Goal: Find specific page/section: Find specific page/section

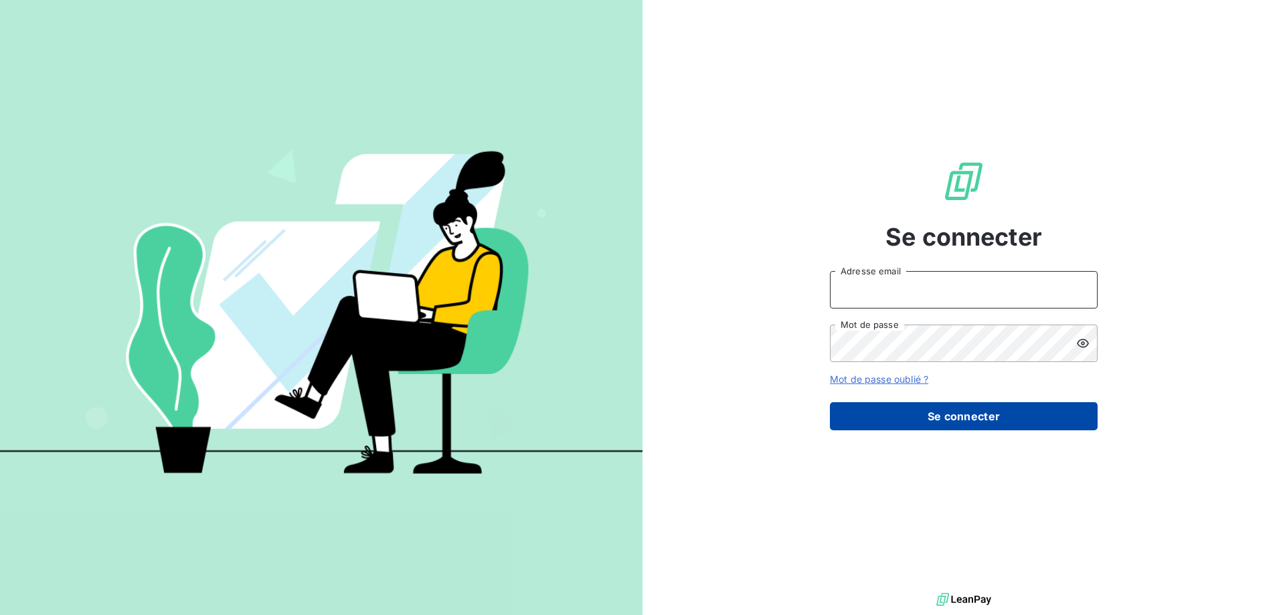
type input "[EMAIL_ADDRESS][DOMAIN_NAME]"
click at [898, 416] on button "Se connecter" at bounding box center [964, 416] width 268 height 28
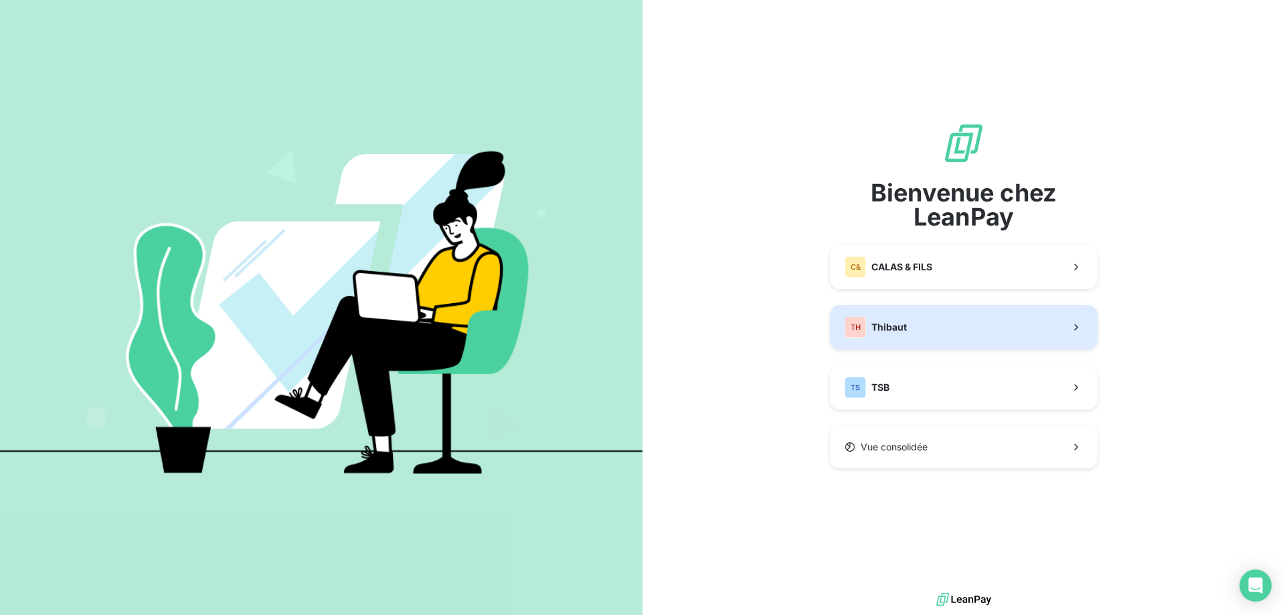
click at [882, 332] on span "Thibaut" at bounding box center [889, 327] width 35 height 13
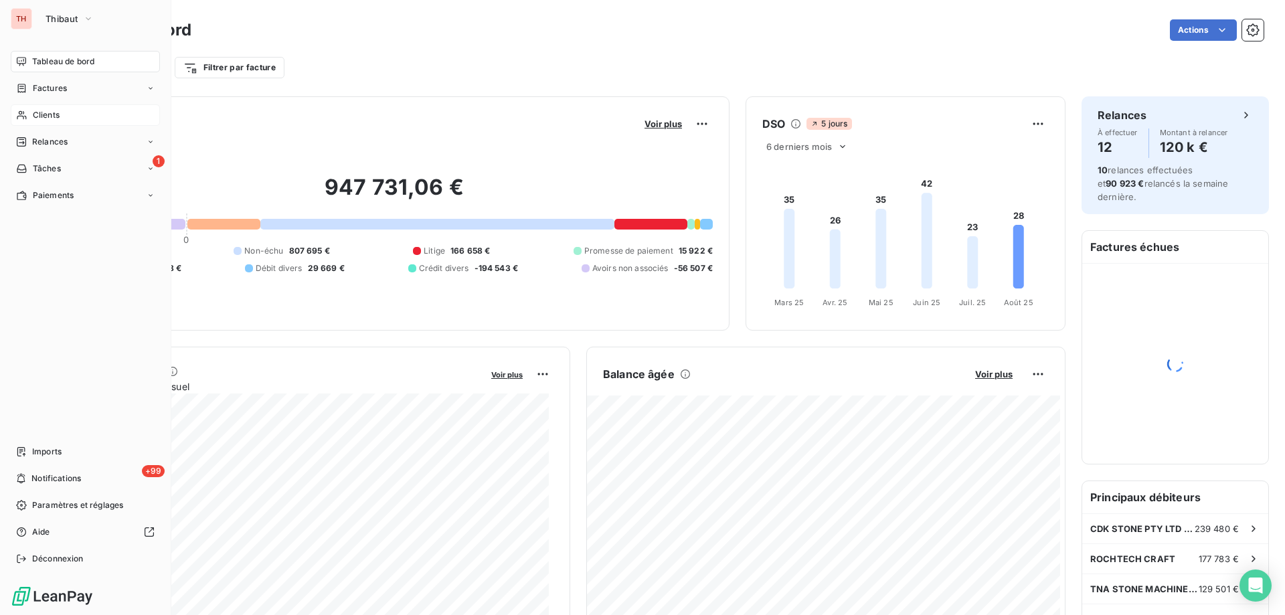
click at [48, 114] on span "Clients" at bounding box center [46, 115] width 27 height 12
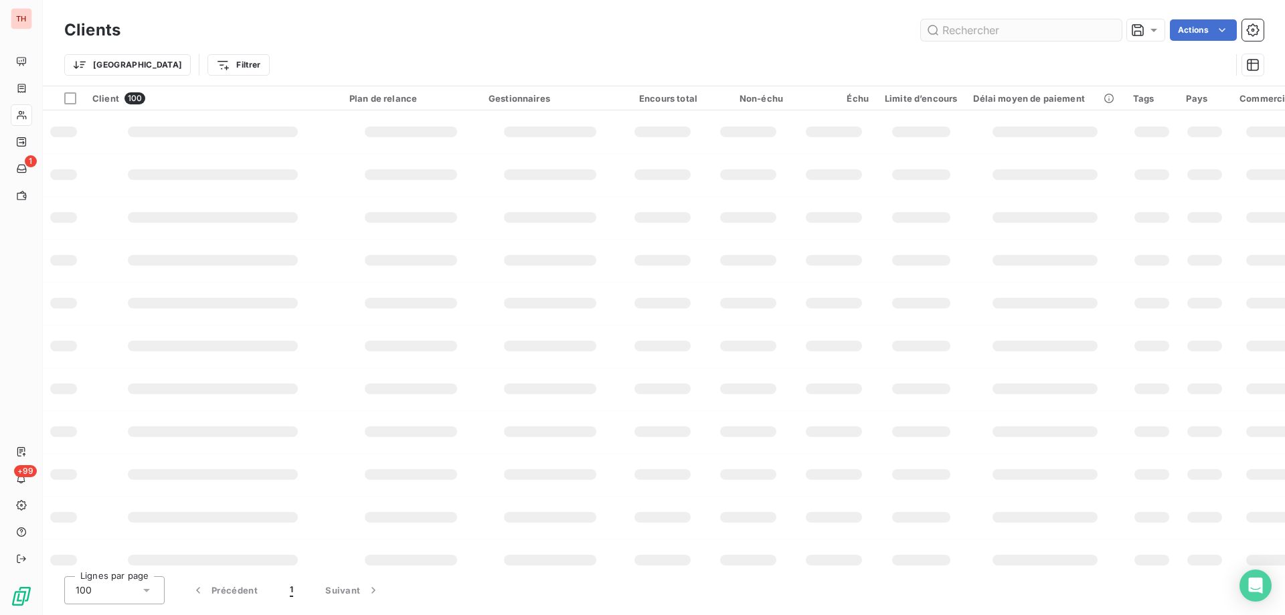
click at [966, 32] on input "text" at bounding box center [1021, 29] width 201 height 21
type input "barousse"
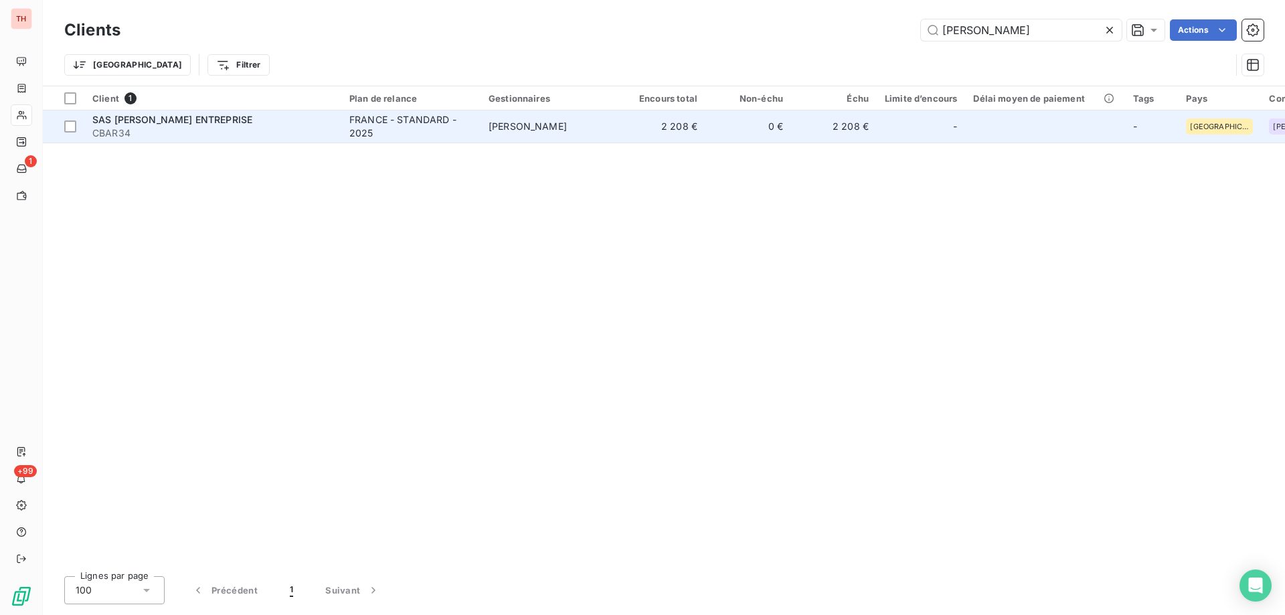
click at [460, 123] on div "FRANCE - STANDARD - 2025" at bounding box center [410, 126] width 123 height 27
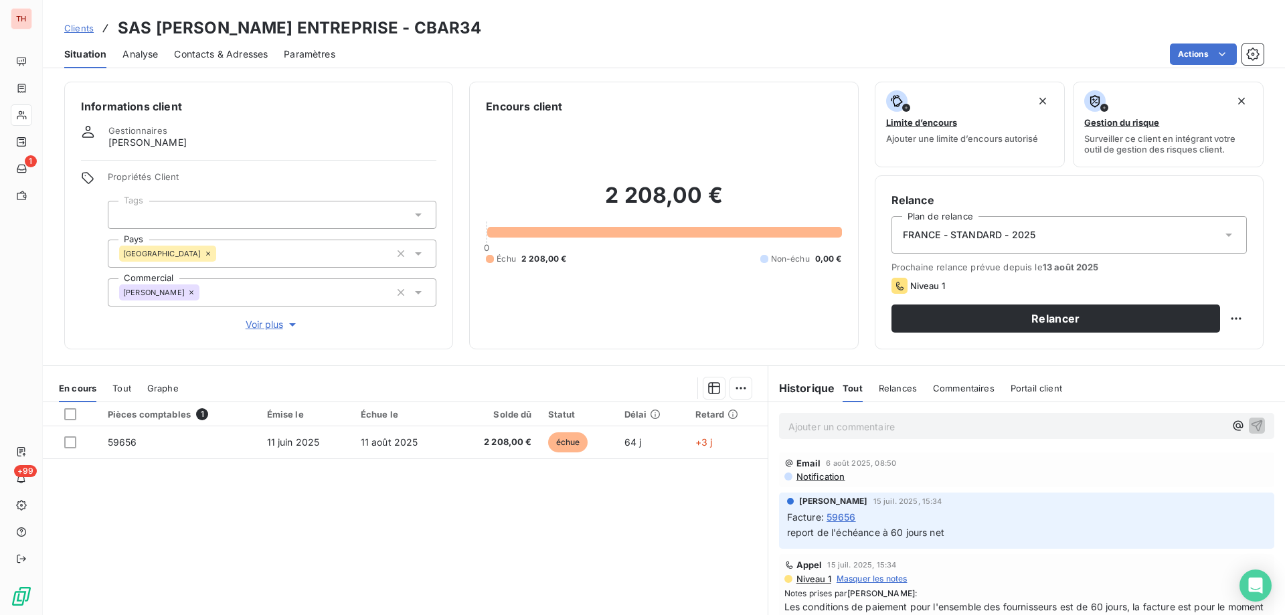
click at [88, 29] on span "Clients" at bounding box center [78, 28] width 29 height 11
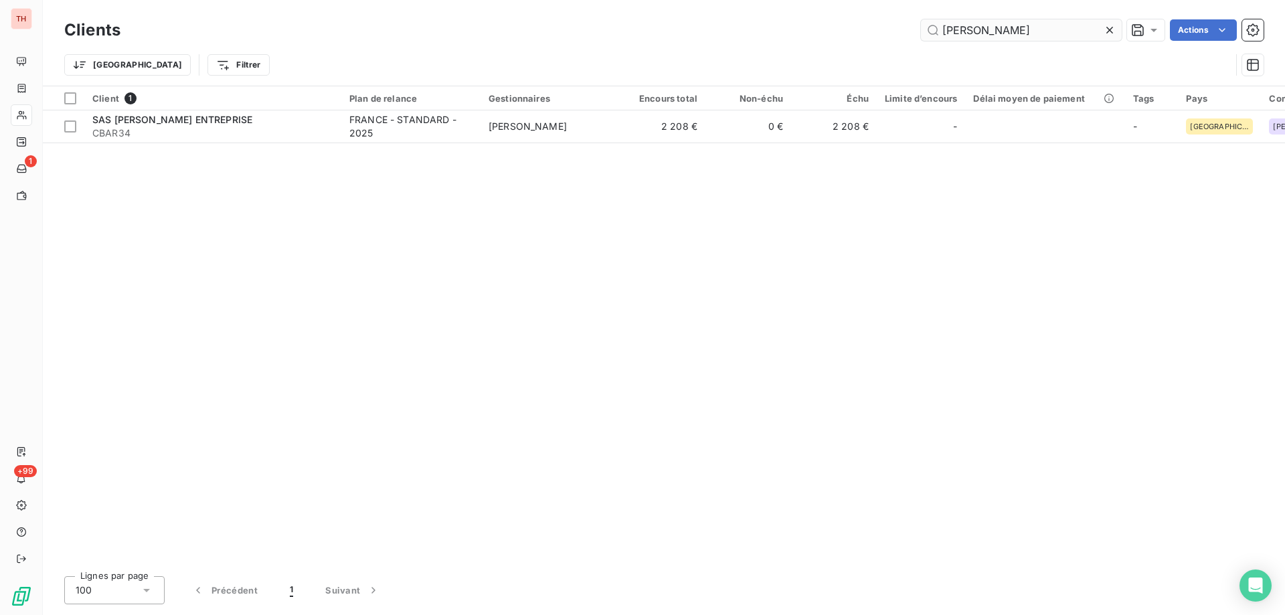
drag, startPoint x: 965, startPoint y: 32, endPoint x: 924, endPoint y: 35, distance: 40.3
click at [924, 35] on input "barousse" at bounding box center [1021, 29] width 201 height 21
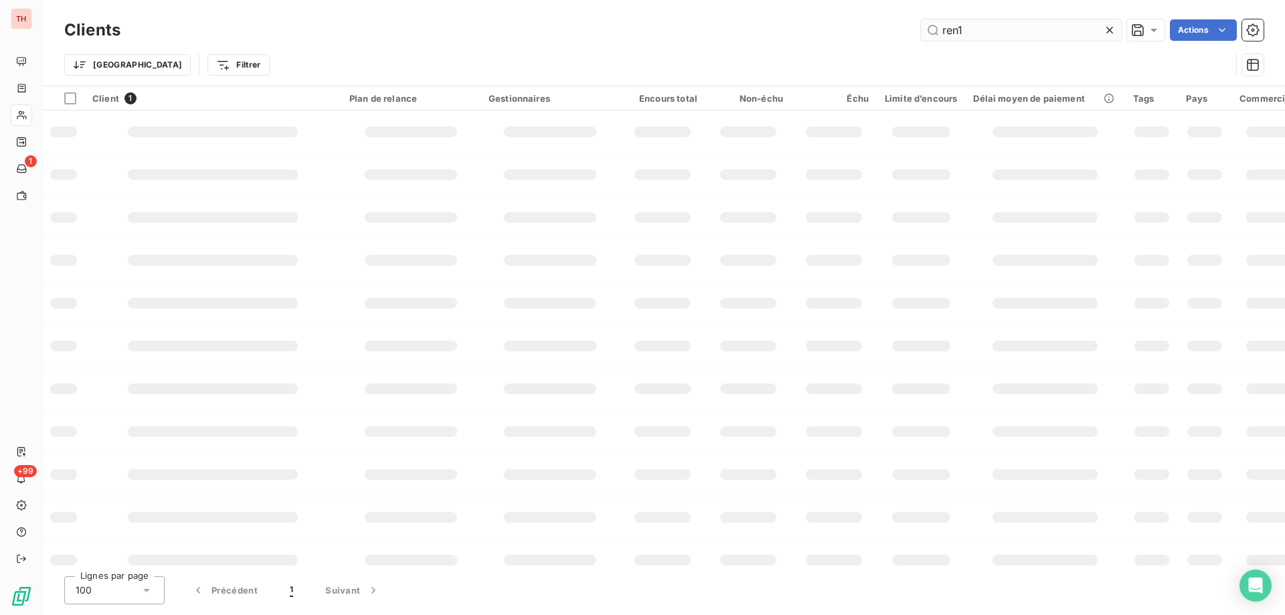
type input "ren11"
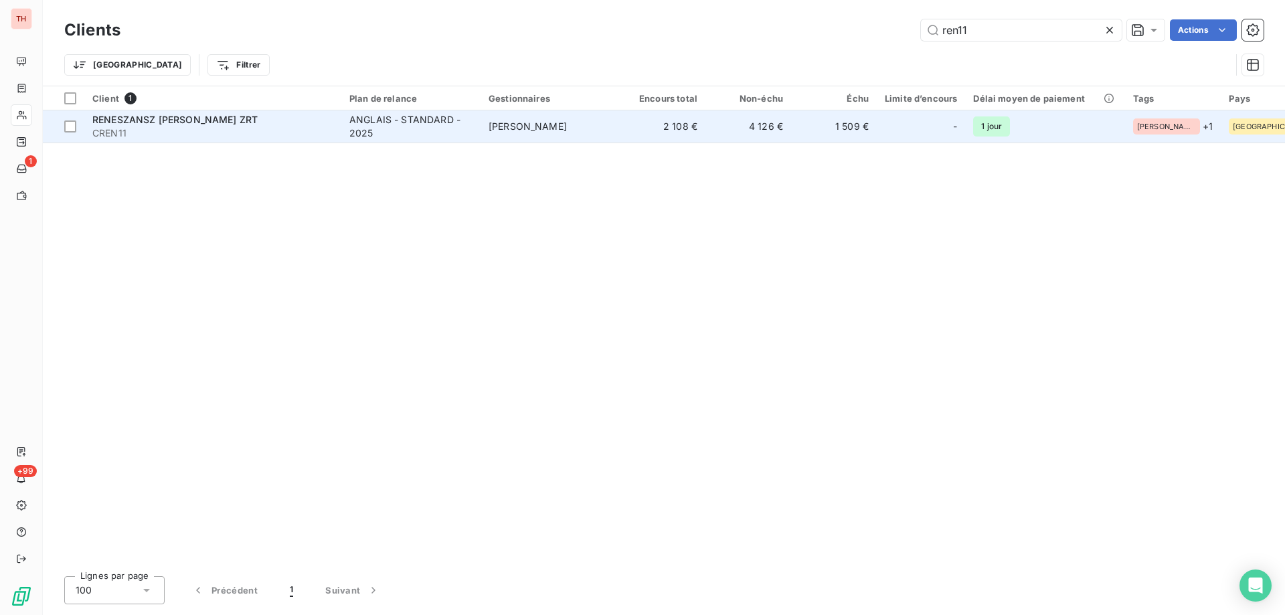
click at [601, 119] on td "Vanessa LECUYER" at bounding box center [550, 126] width 139 height 32
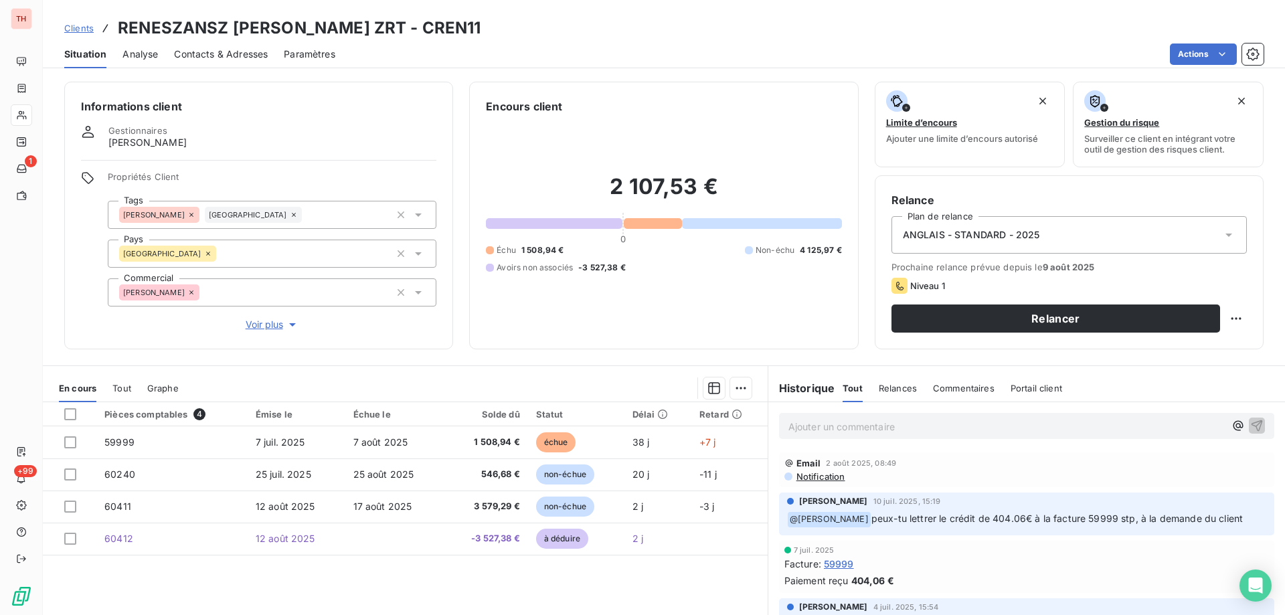
click at [85, 27] on span "Clients" at bounding box center [78, 28] width 29 height 11
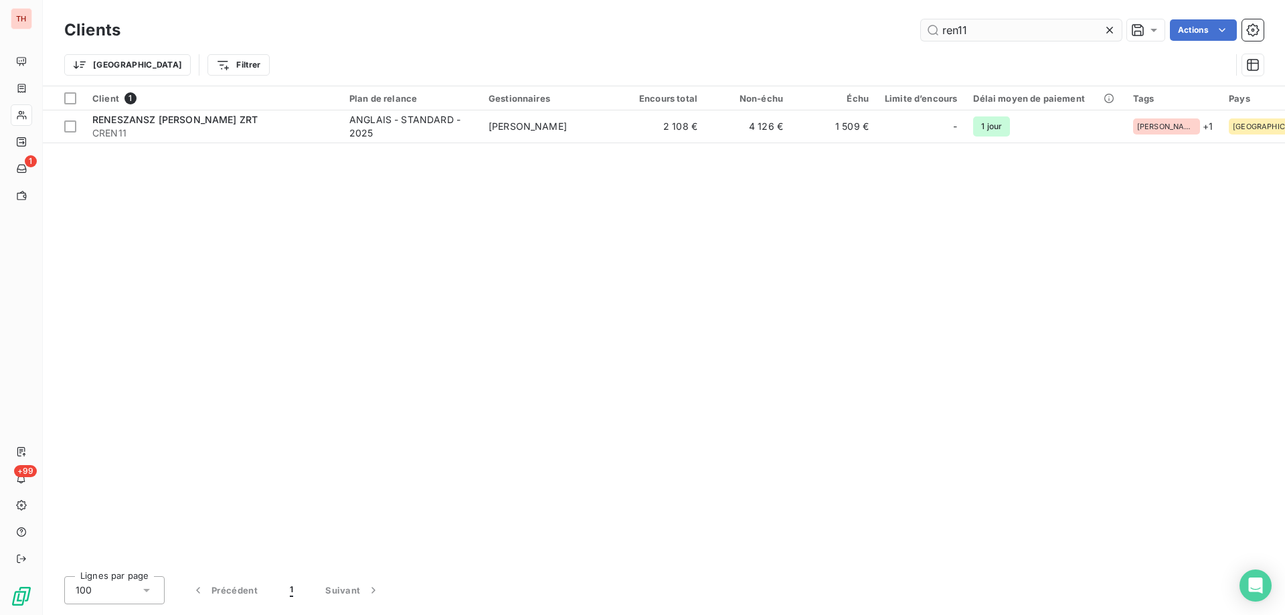
drag, startPoint x: 963, startPoint y: 27, endPoint x: 922, endPoint y: 29, distance: 40.9
click at [922, 29] on input "ren11" at bounding box center [1021, 29] width 201 height 21
type input "ste22"
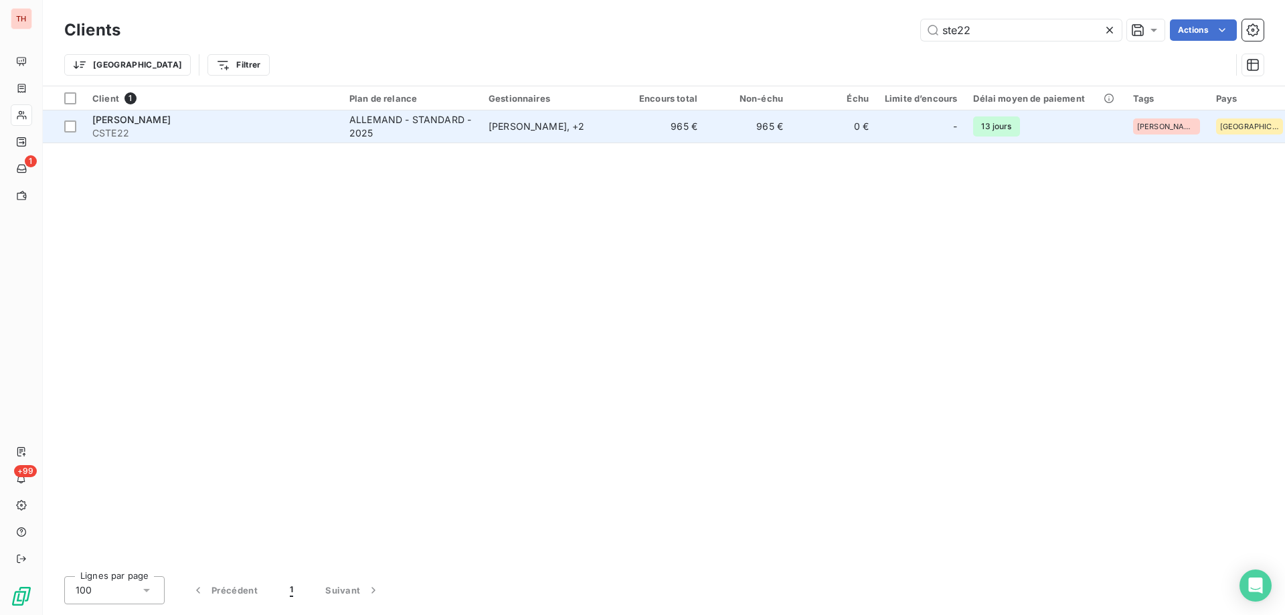
click at [518, 120] on div "Frank Szillat , + 2" at bounding box center [550, 126] width 123 height 13
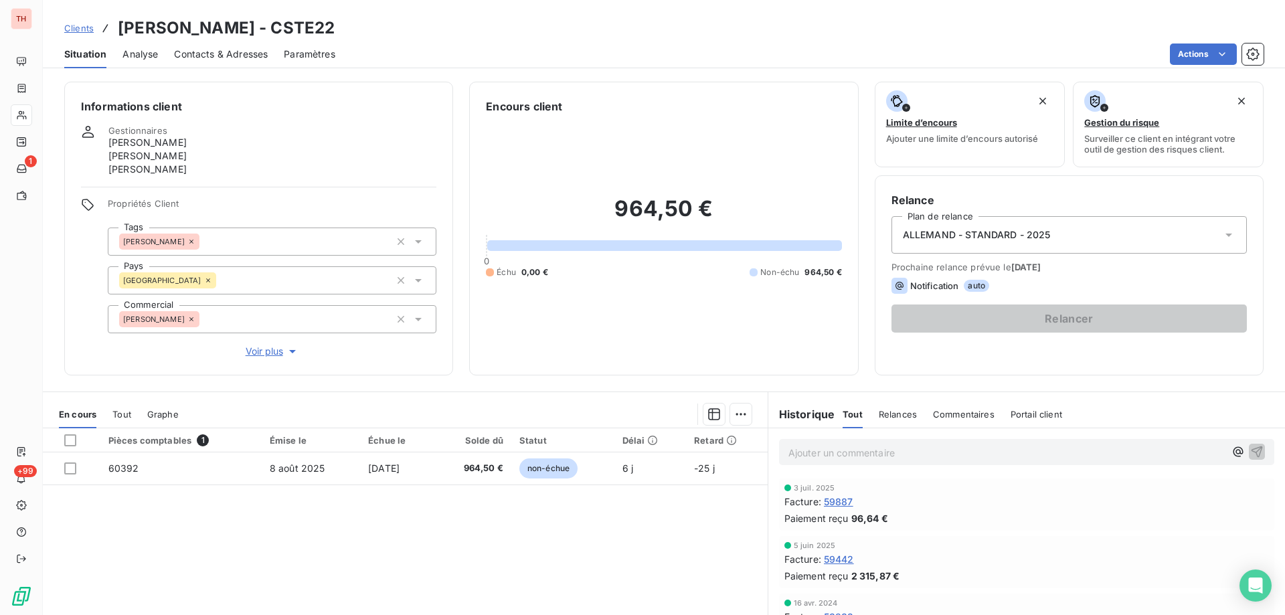
click at [79, 29] on span "Clients" at bounding box center [78, 28] width 29 height 11
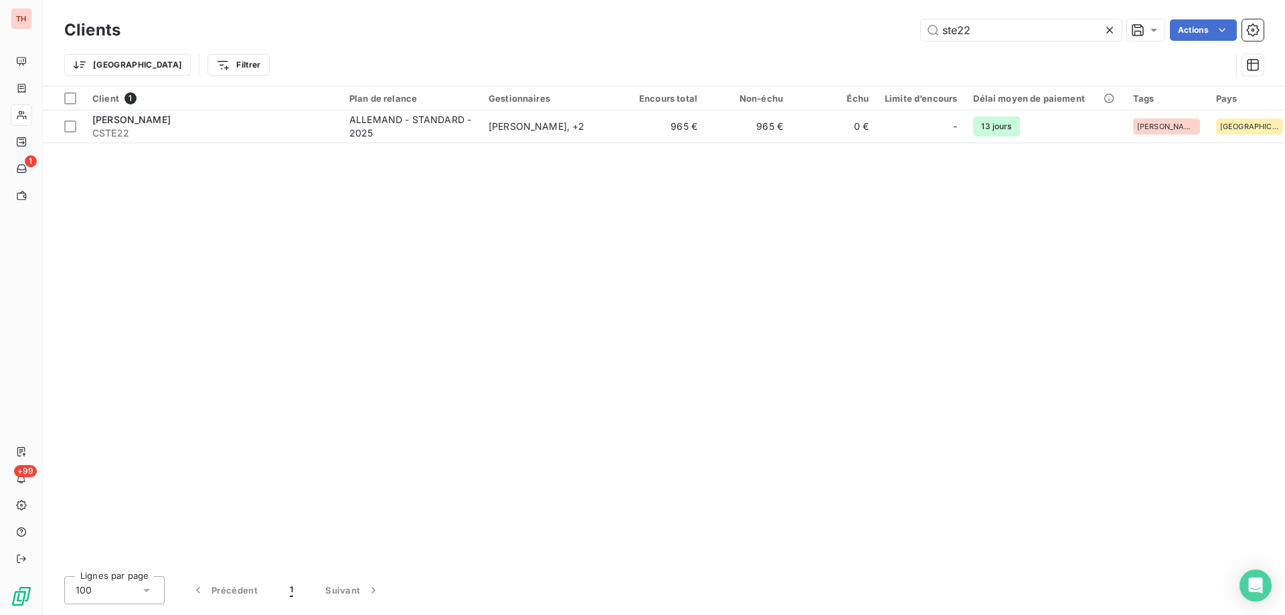
drag, startPoint x: 943, startPoint y: 32, endPoint x: 919, endPoint y: 32, distance: 24.1
click at [919, 32] on div "ste22 Actions" at bounding box center [700, 29] width 1127 height 21
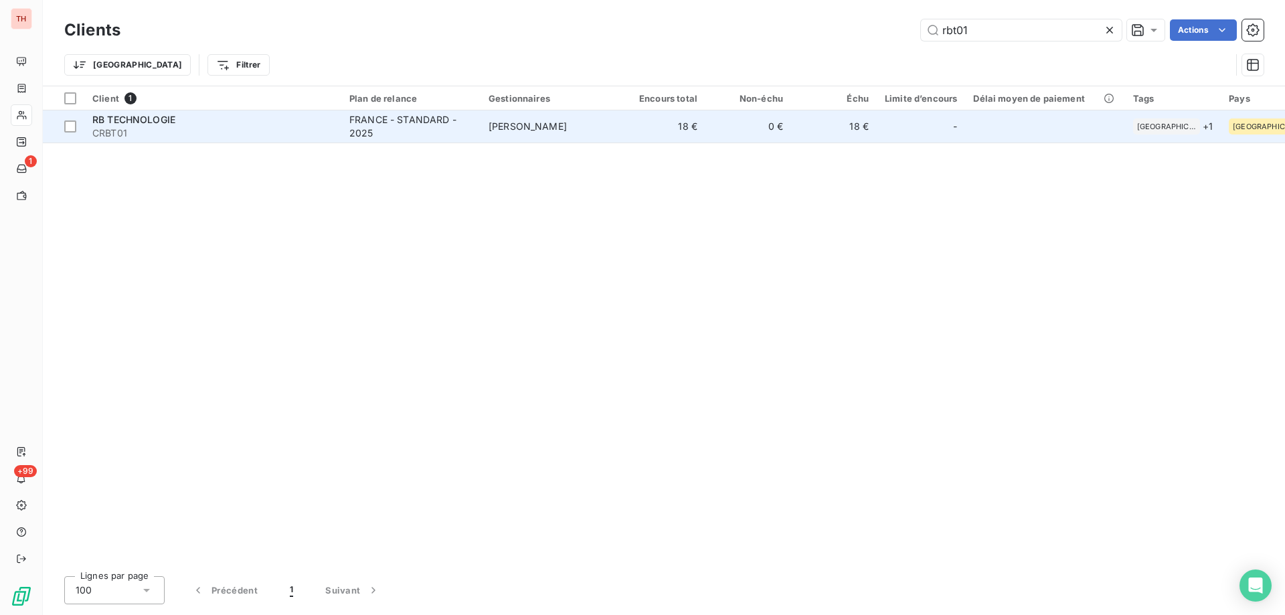
type input "rbt01"
click at [491, 134] on td "PATRICK DELBREIL" at bounding box center [550, 126] width 139 height 32
